Goal: Information Seeking & Learning: Learn about a topic

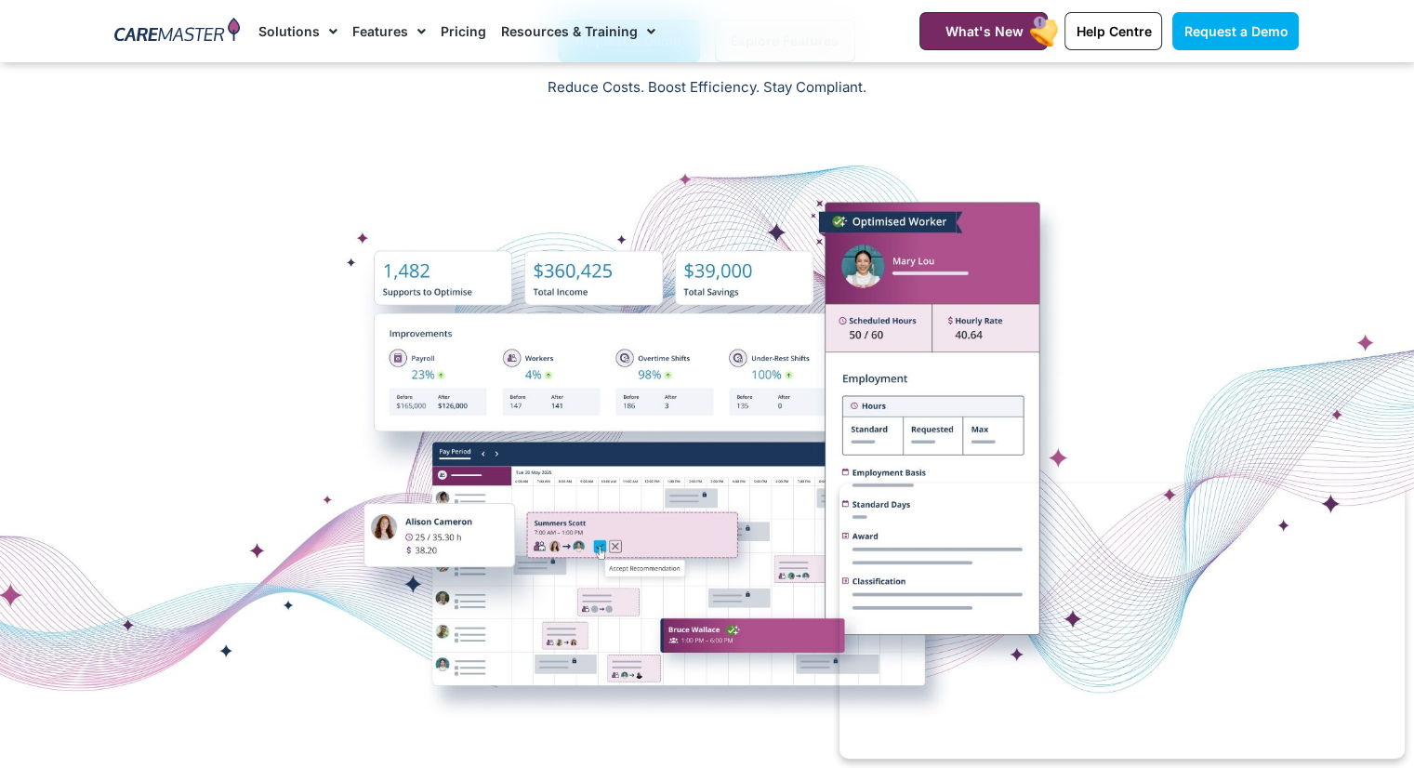
scroll to position [86, 0]
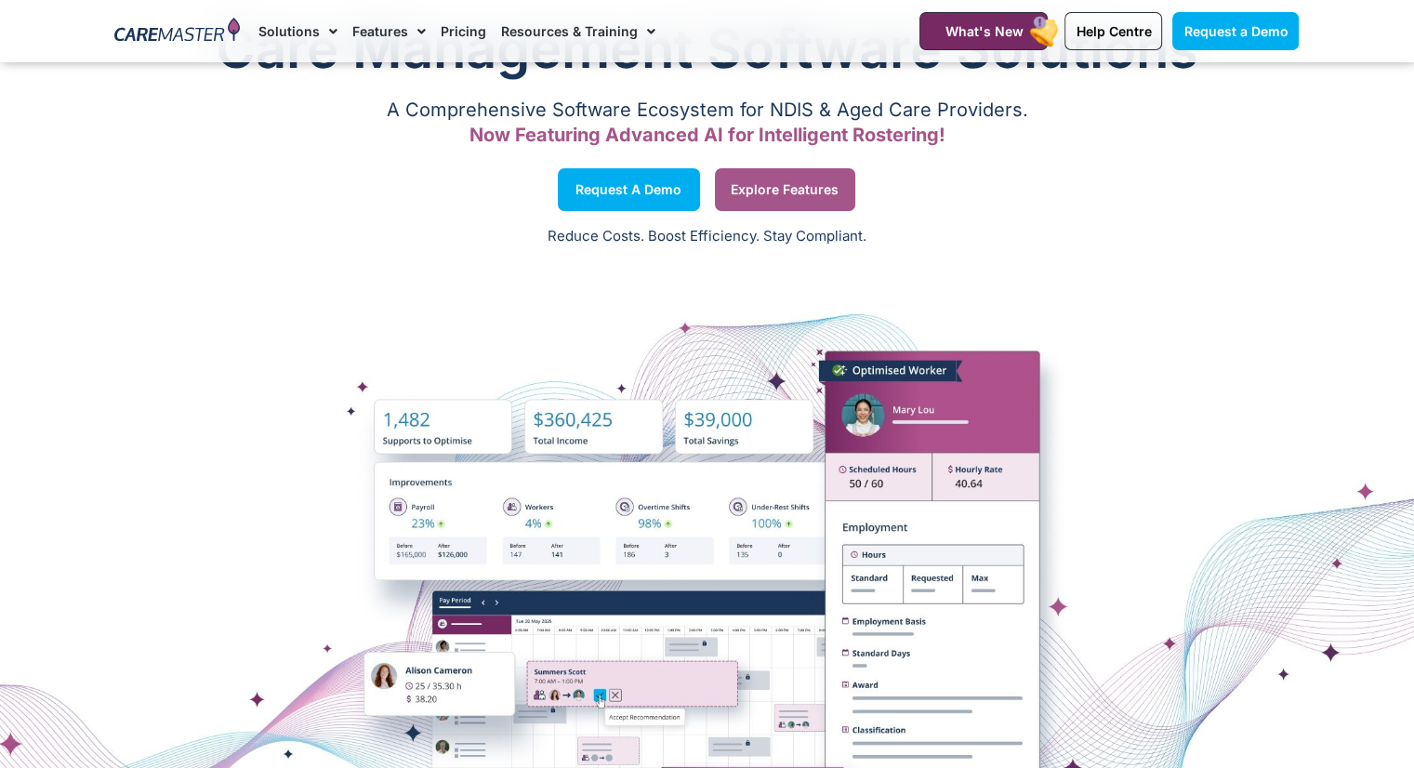
click at [778, 185] on span "Explore Features" at bounding box center [785, 189] width 108 height 9
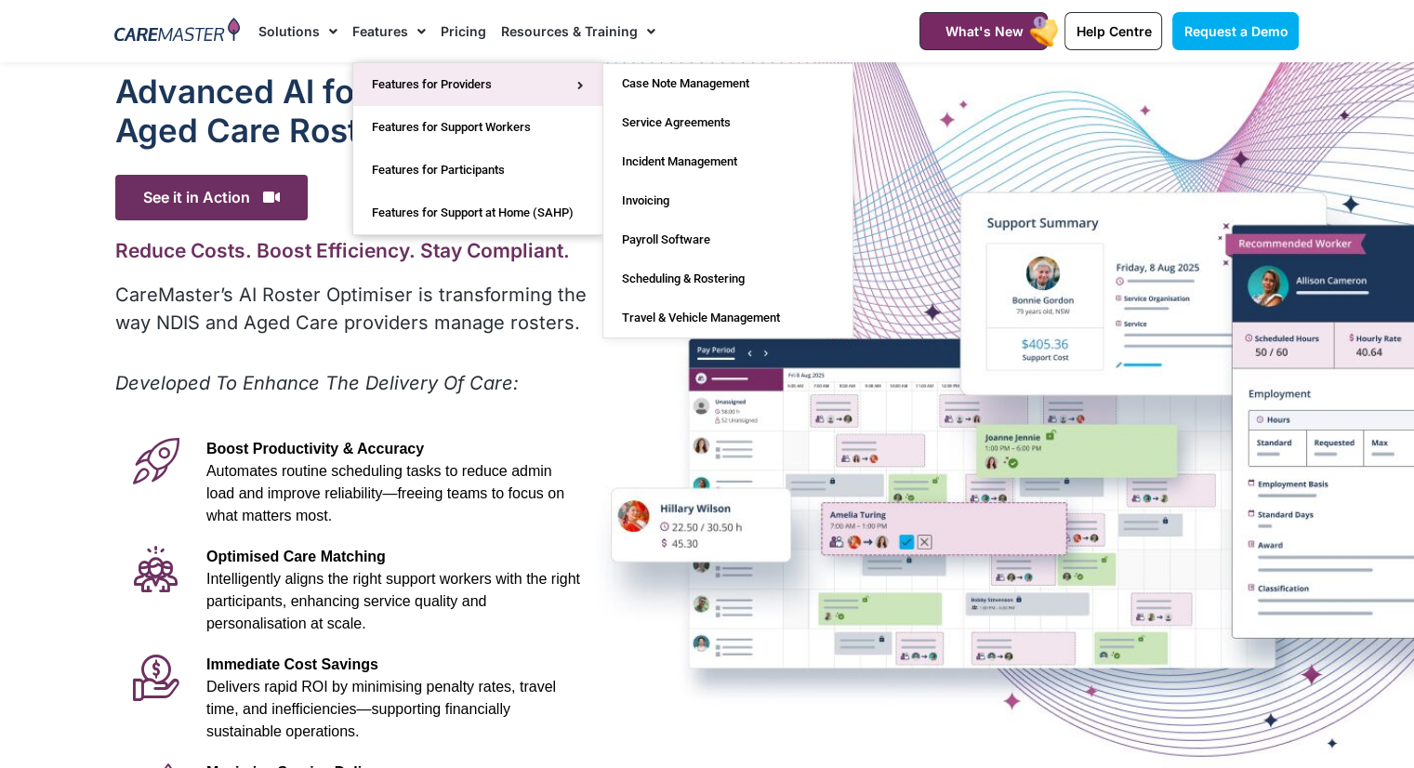
click at [402, 84] on link "Features for Providers" at bounding box center [477, 84] width 249 height 43
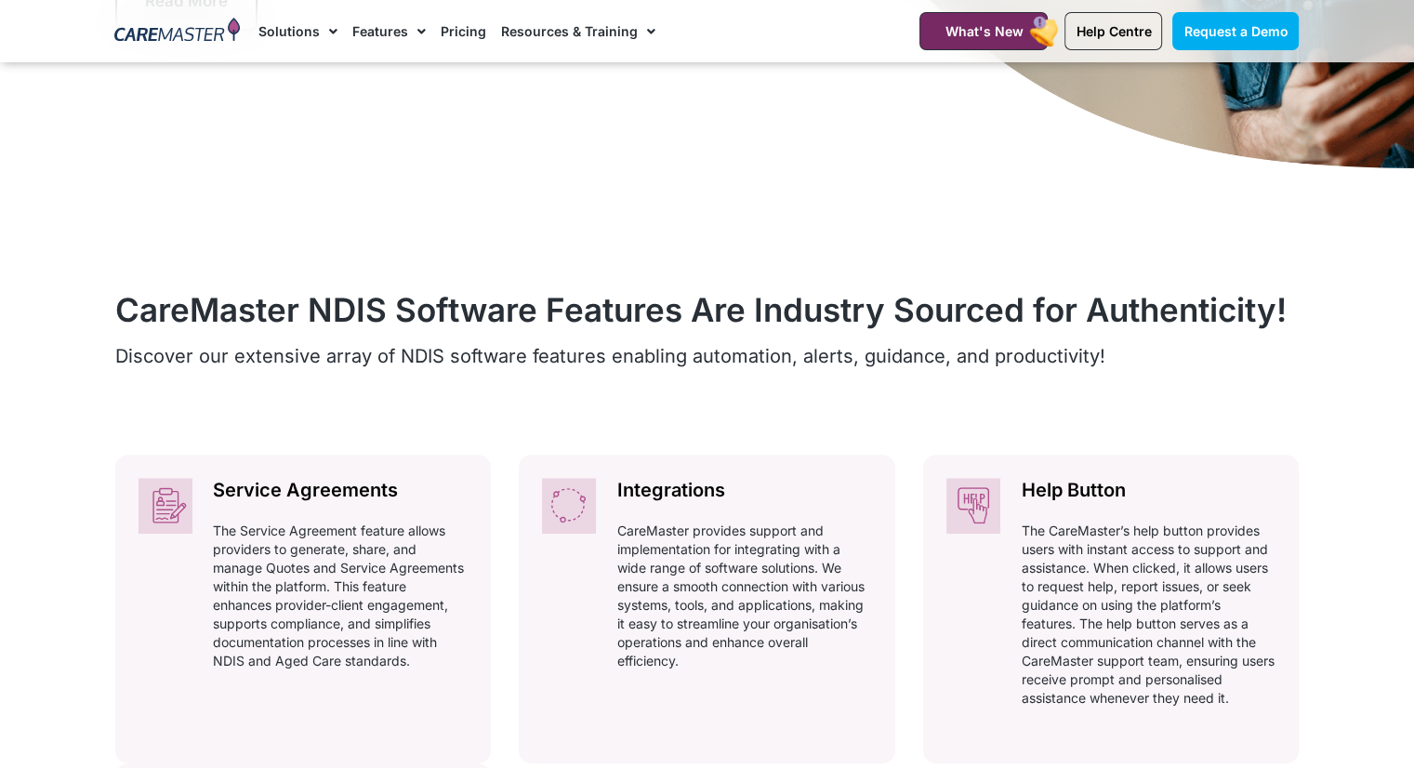
scroll to position [599, 0]
click at [337, 5] on li "Solutions AI Roster Optimiser NDIS Software for Small Providers End-to-End NDIS…" at bounding box center [301, 31] width 86 height 62
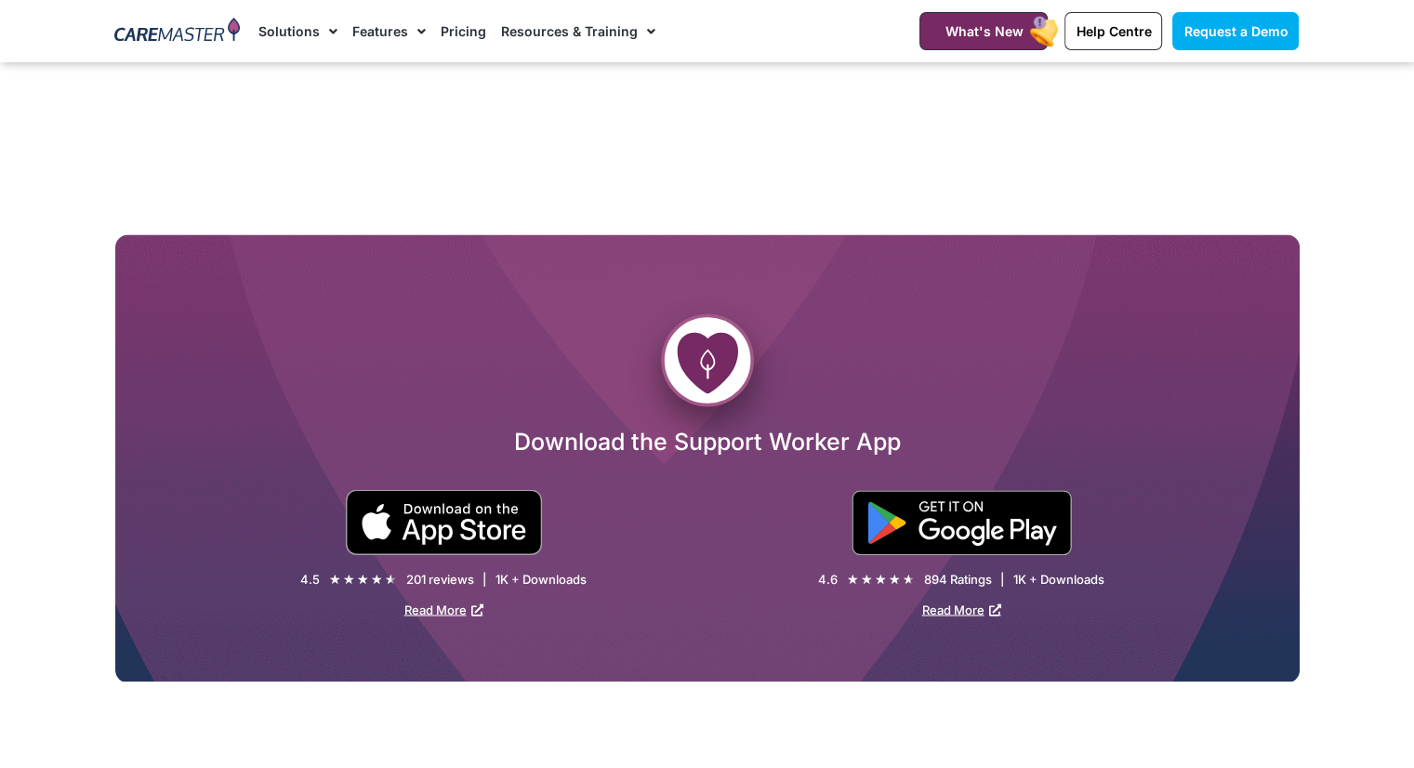
scroll to position [3016, 0]
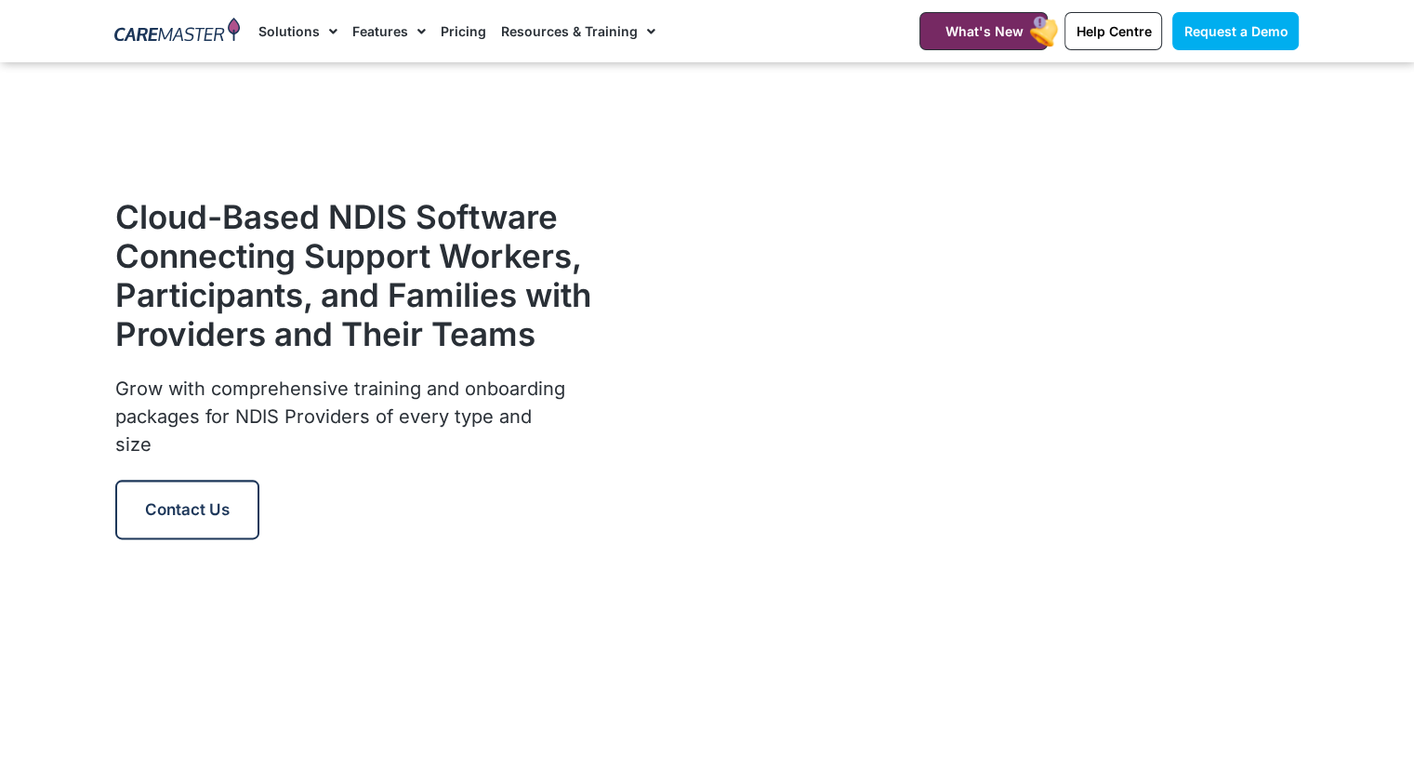
scroll to position [2171, 0]
